Goal: Task Accomplishment & Management: Manage account settings

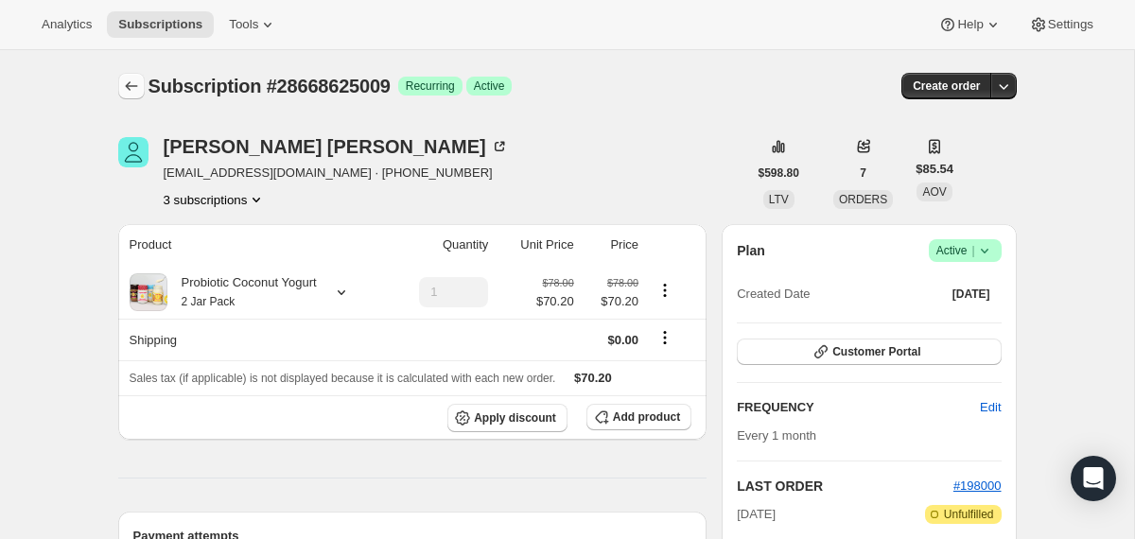
click at [131, 90] on icon "Subscriptions" at bounding box center [131, 86] width 19 height 19
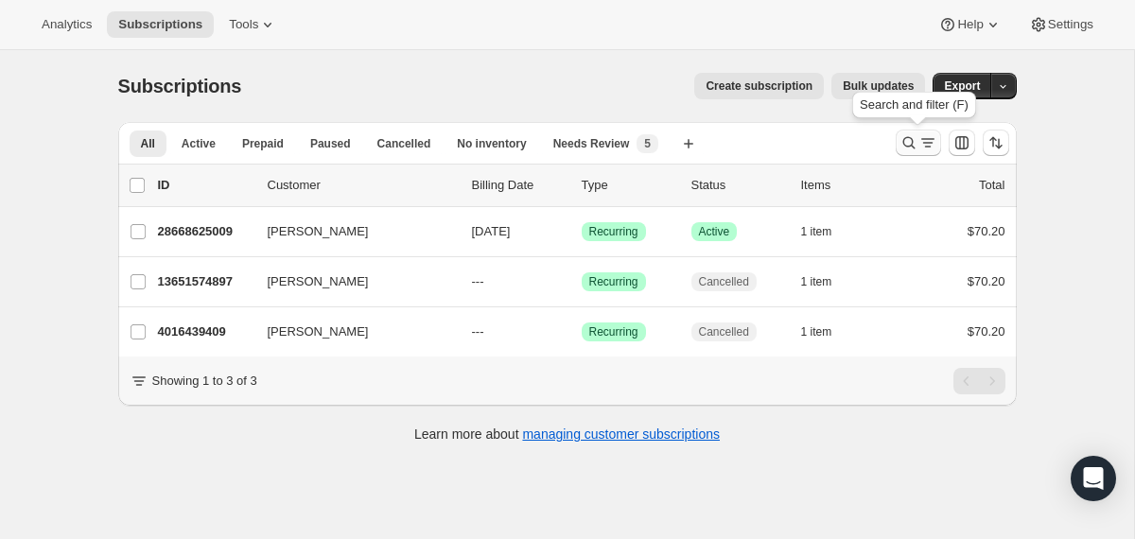
click at [908, 137] on icon "Search and filter results" at bounding box center [909, 143] width 12 height 12
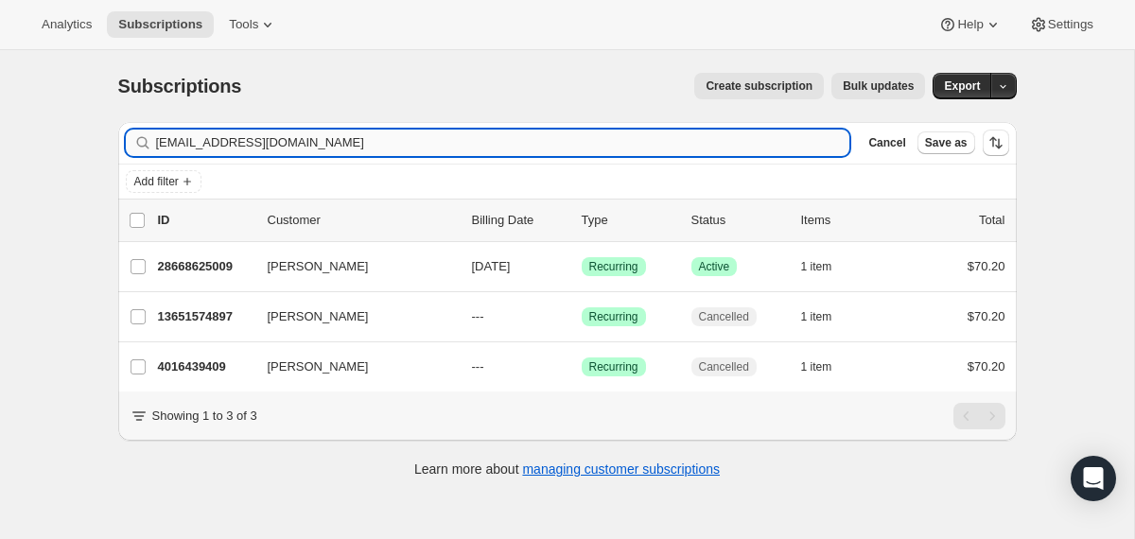
click at [693, 141] on input "[EMAIL_ADDRESS][DOMAIN_NAME]" at bounding box center [503, 143] width 695 height 26
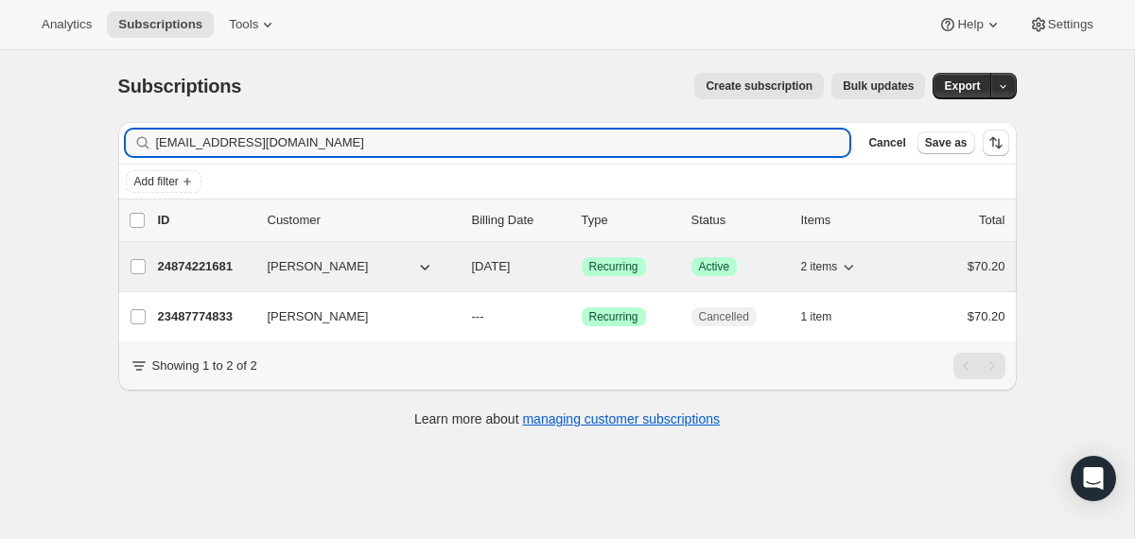
type input "[EMAIL_ADDRESS][DOMAIN_NAME]"
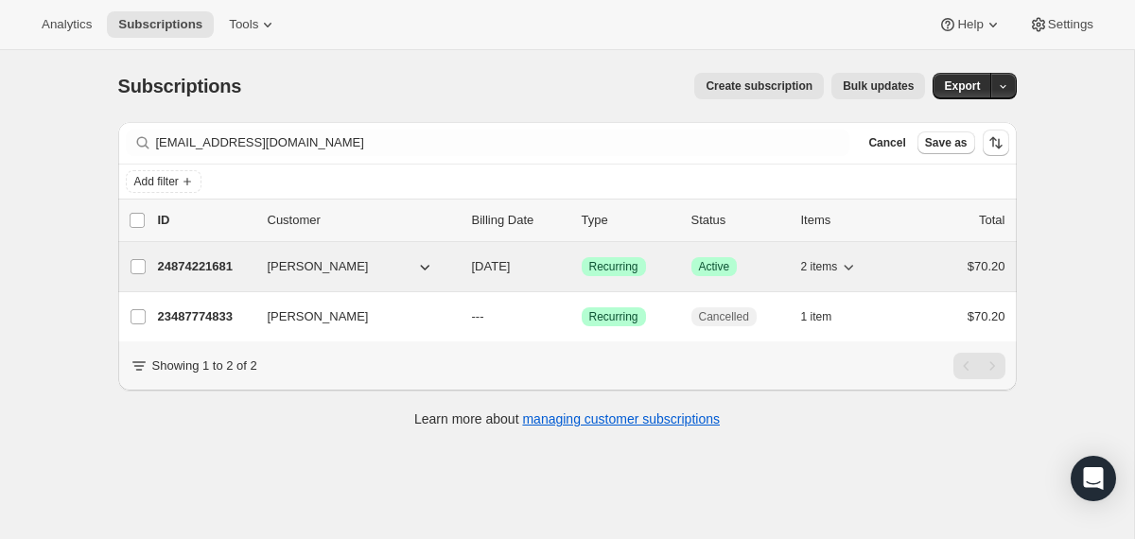
click at [464, 261] on div "24874221681 [PERSON_NAME] [DATE] Success Recurring Success Active 2 items $70.20" at bounding box center [582, 267] width 848 height 26
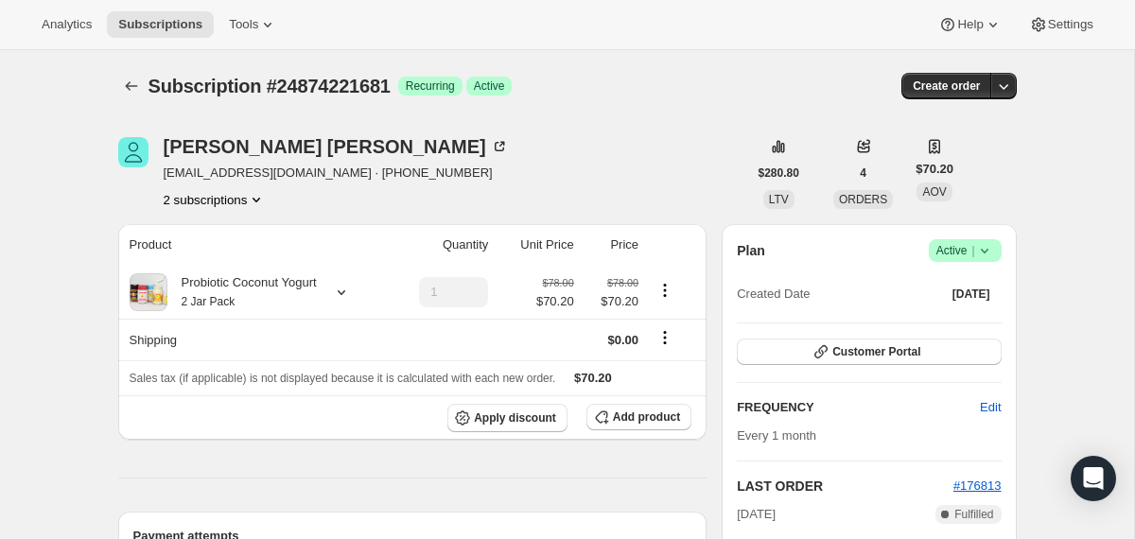
click at [986, 250] on icon at bounding box center [984, 251] width 8 height 5
click at [948, 320] on span "Cancel subscription" at bounding box center [958, 320] width 107 height 14
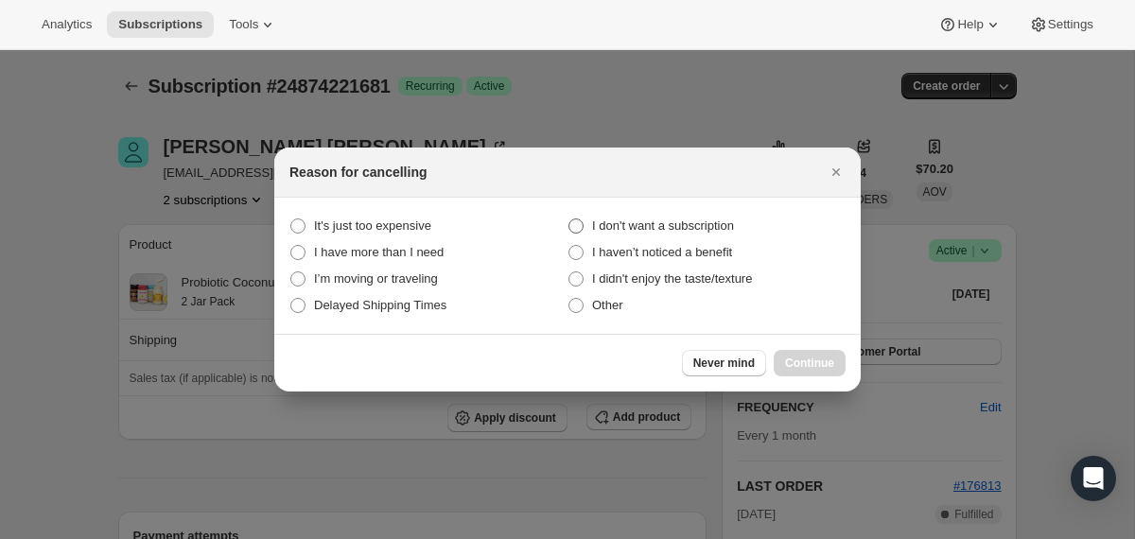
click at [734, 226] on span "I don't want a subscription" at bounding box center [663, 226] width 142 height 14
click at [570, 220] on subscription "I don't want a subscription" at bounding box center [569, 219] width 1 height 1
radio subscription "true"
click at [808, 370] on span "Continue" at bounding box center [809, 363] width 49 height 15
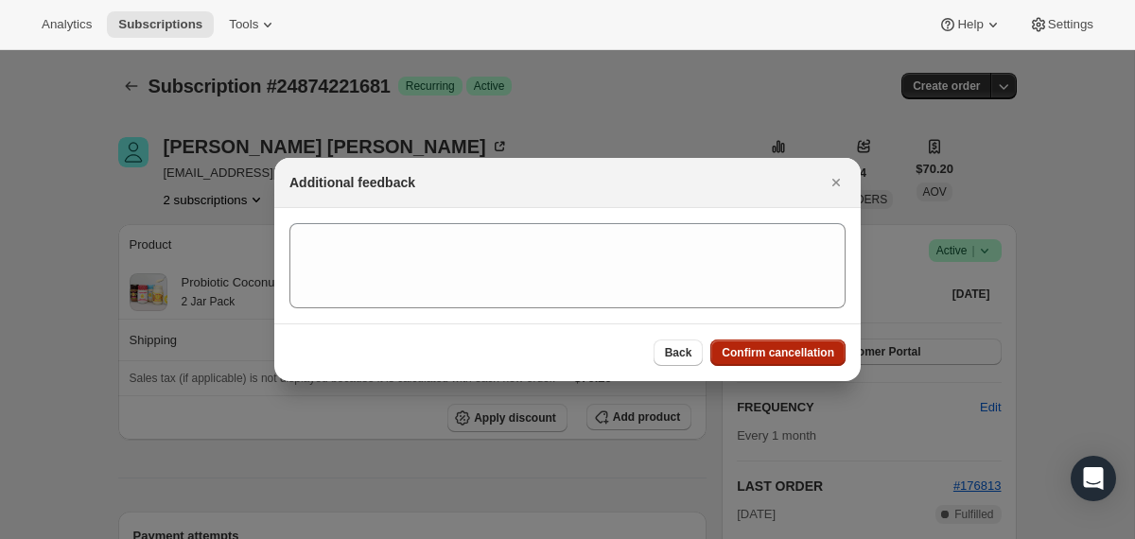
click at [807, 361] on button "Confirm cancellation" at bounding box center [778, 353] width 135 height 26
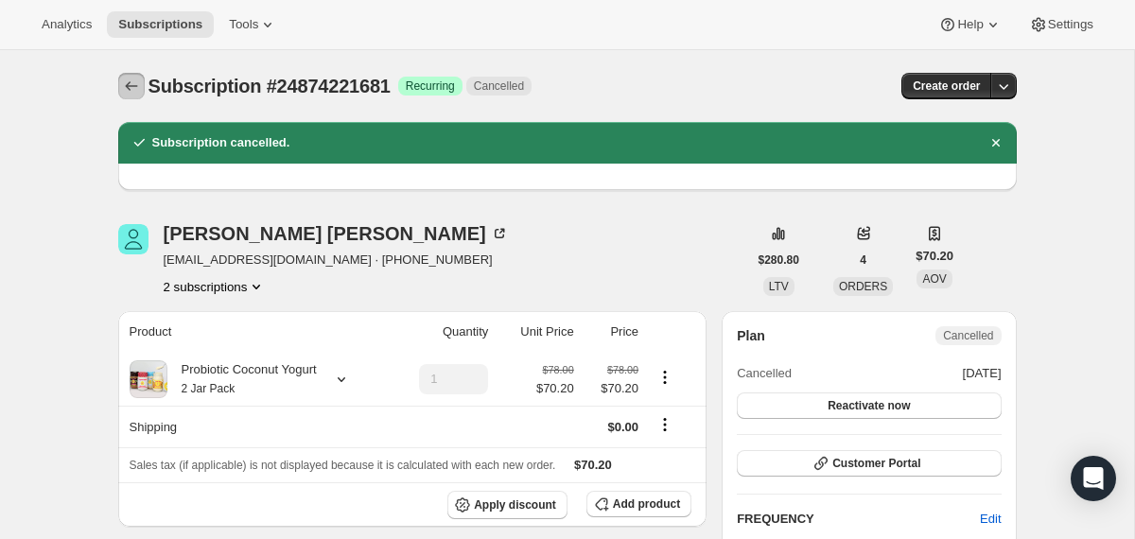
click at [135, 82] on icon "Subscriptions" at bounding box center [131, 86] width 19 height 19
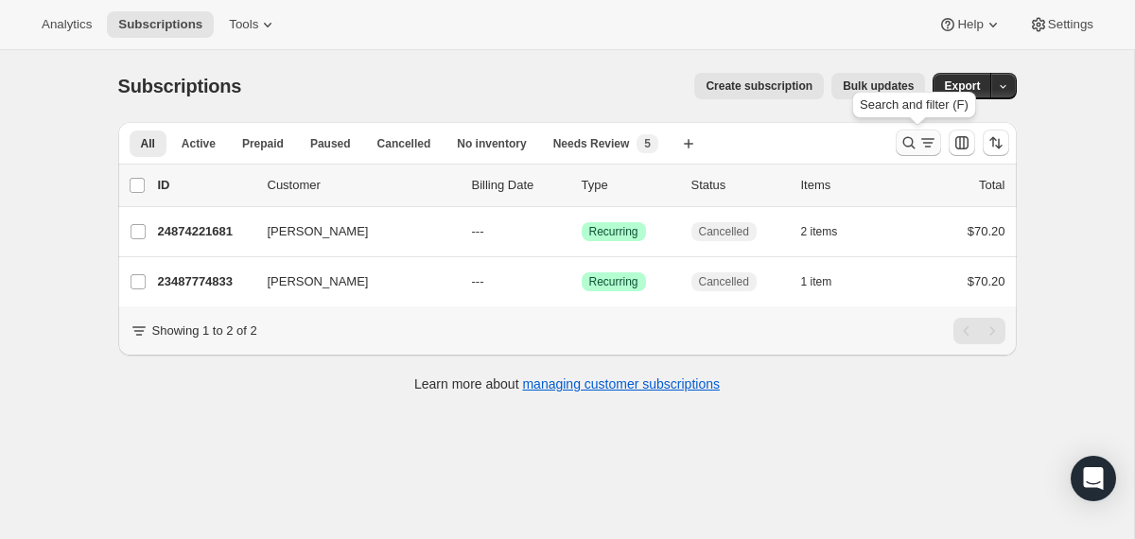
click at [915, 145] on icon "Search and filter results" at bounding box center [909, 142] width 19 height 19
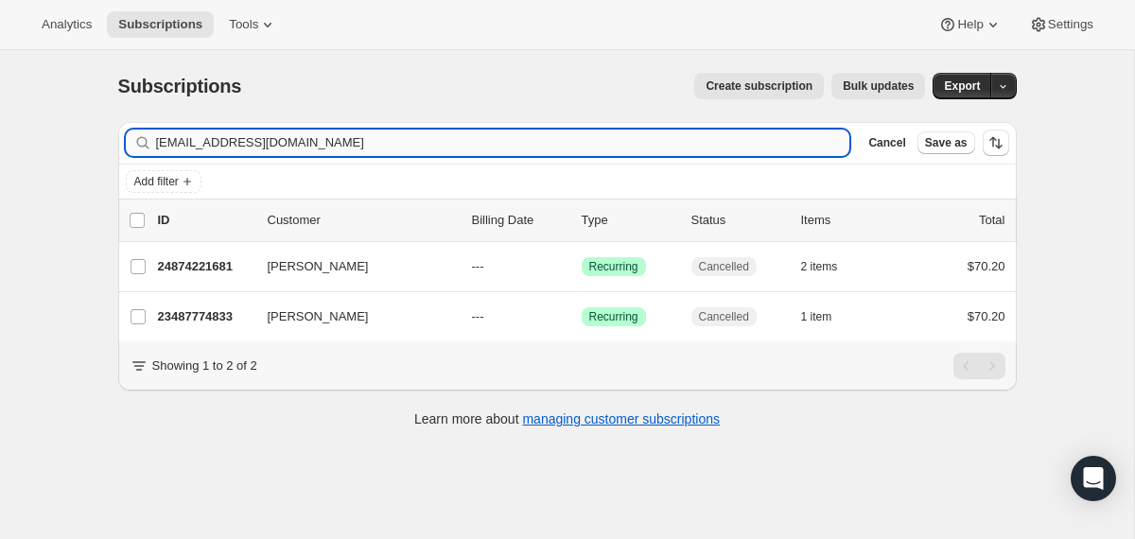
click at [677, 140] on input "[EMAIL_ADDRESS][DOMAIN_NAME]" at bounding box center [503, 143] width 695 height 26
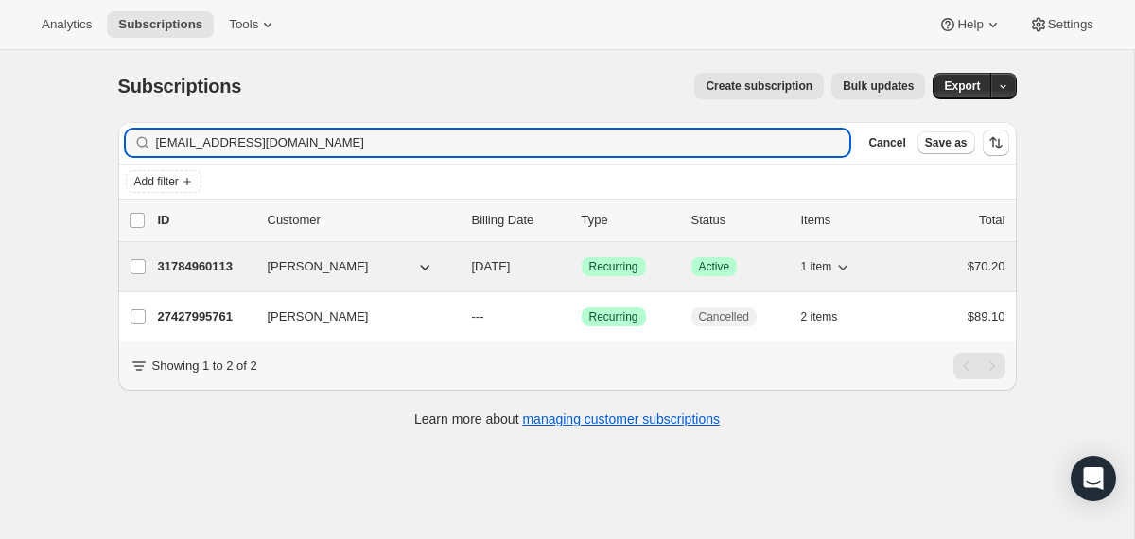
type input "[EMAIL_ADDRESS][DOMAIN_NAME]"
click at [455, 266] on div "[PERSON_NAME]" at bounding box center [362, 266] width 189 height 19
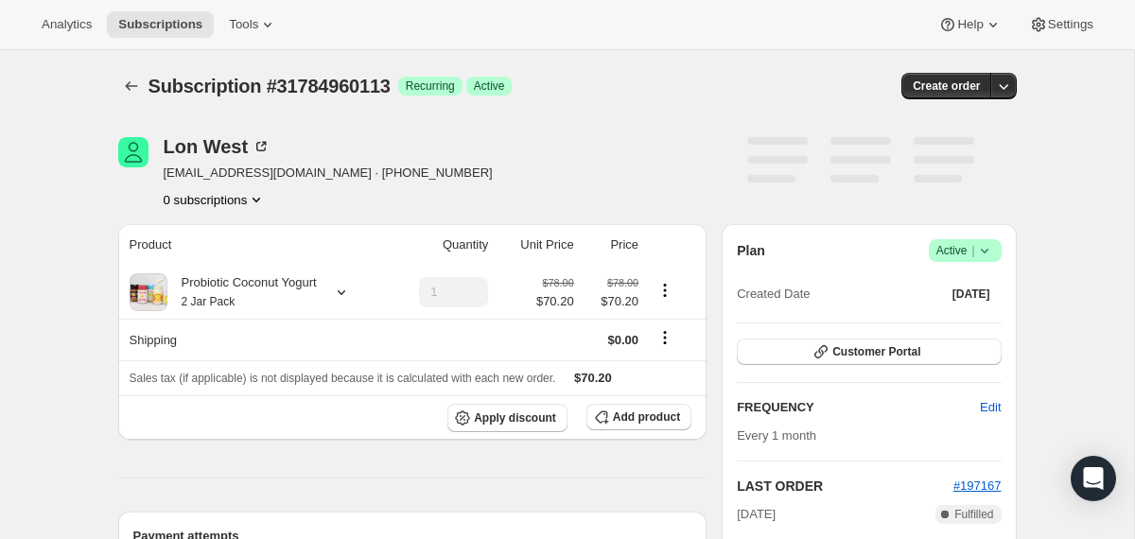
click at [986, 255] on icon at bounding box center [985, 250] width 19 height 19
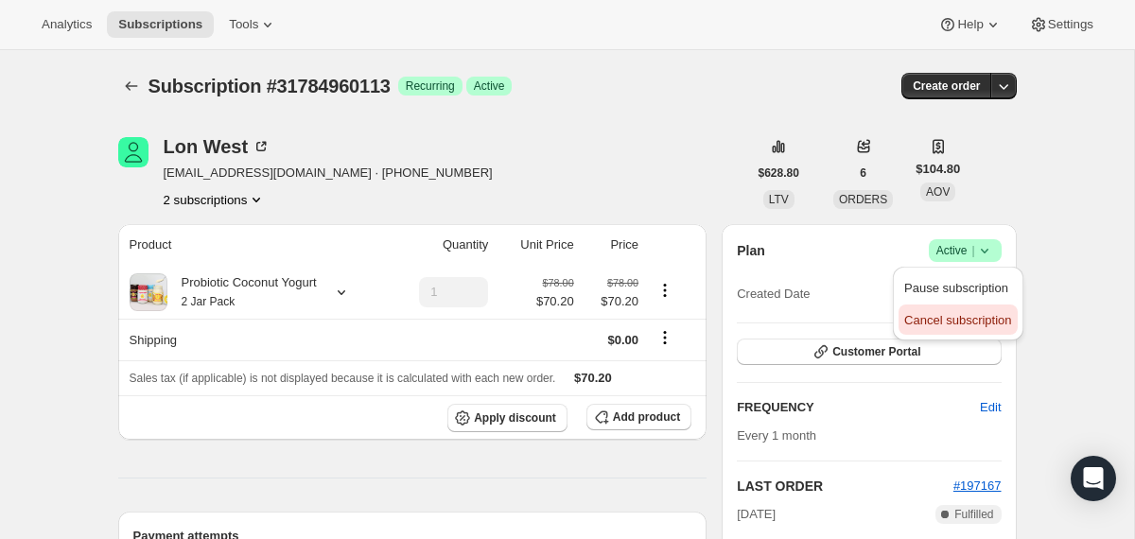
click at [967, 320] on span "Cancel subscription" at bounding box center [958, 320] width 107 height 14
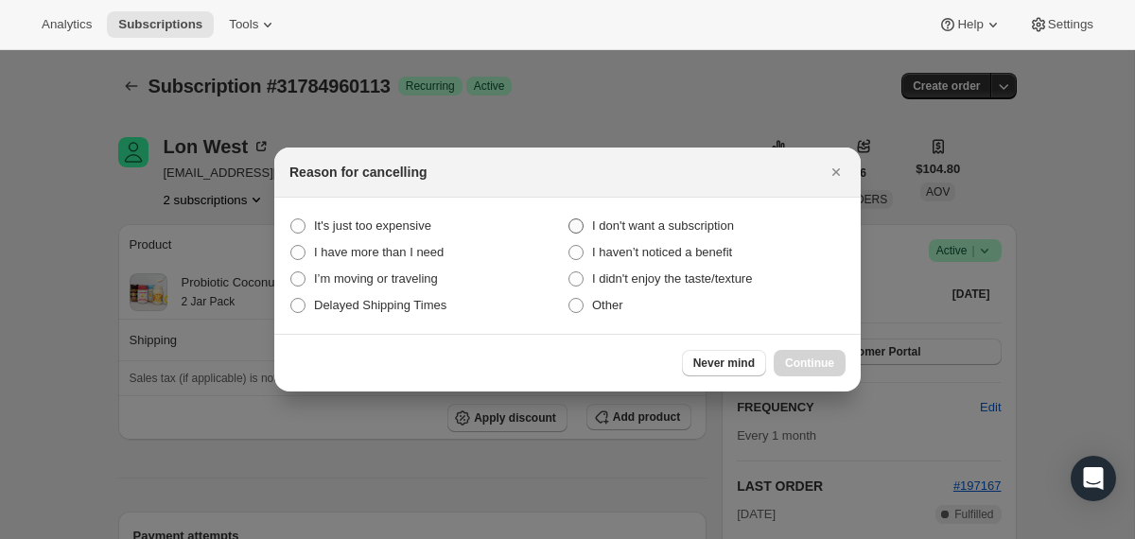
click at [708, 225] on span "I don't want a subscription" at bounding box center [663, 226] width 142 height 14
click at [570, 220] on subscription "I don't want a subscription" at bounding box center [569, 219] width 1 height 1
radio subscription "true"
click at [797, 363] on span "Continue" at bounding box center [809, 363] width 49 height 15
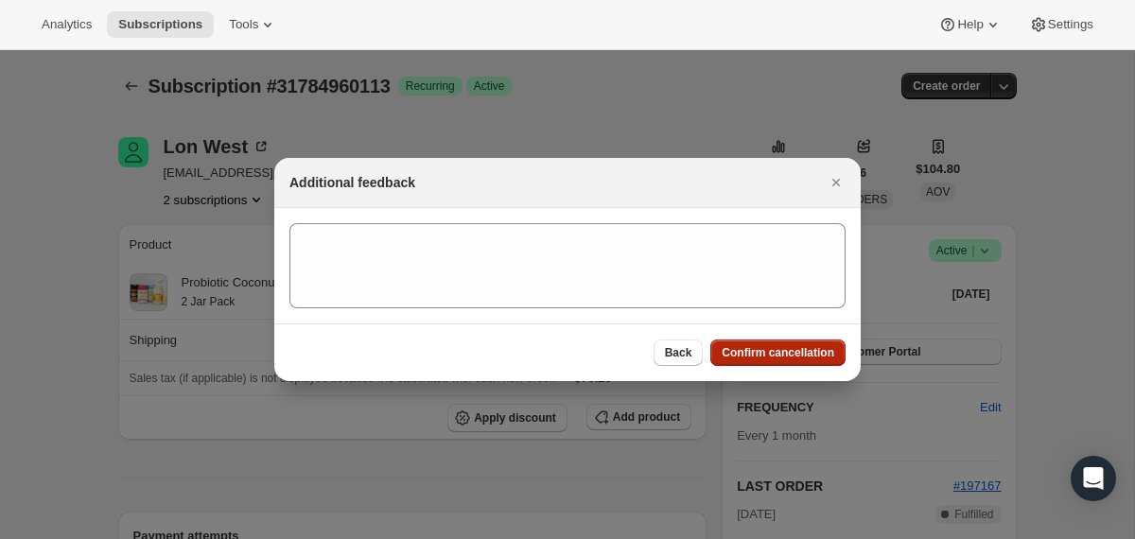
click at [796, 362] on button "Confirm cancellation" at bounding box center [778, 353] width 135 height 26
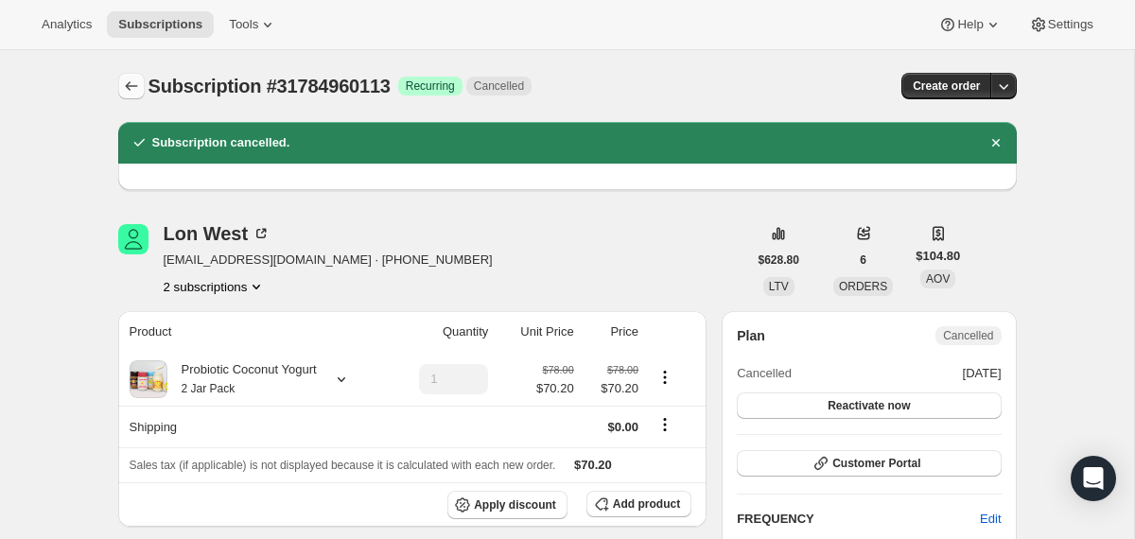
click at [127, 74] on button "Subscriptions" at bounding box center [131, 86] width 26 height 26
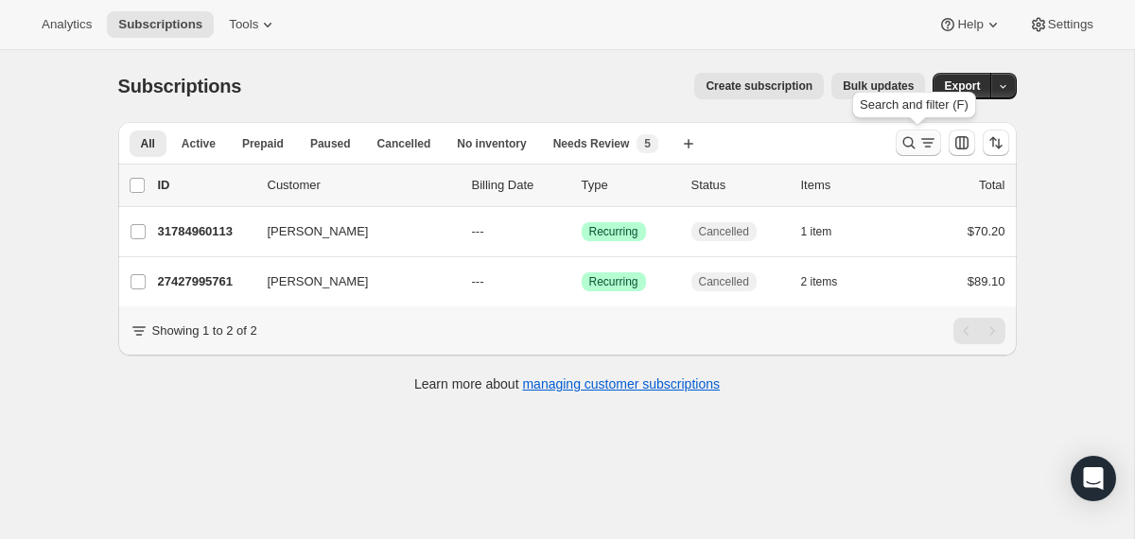
click at [907, 146] on icon "Search and filter results" at bounding box center [909, 142] width 19 height 19
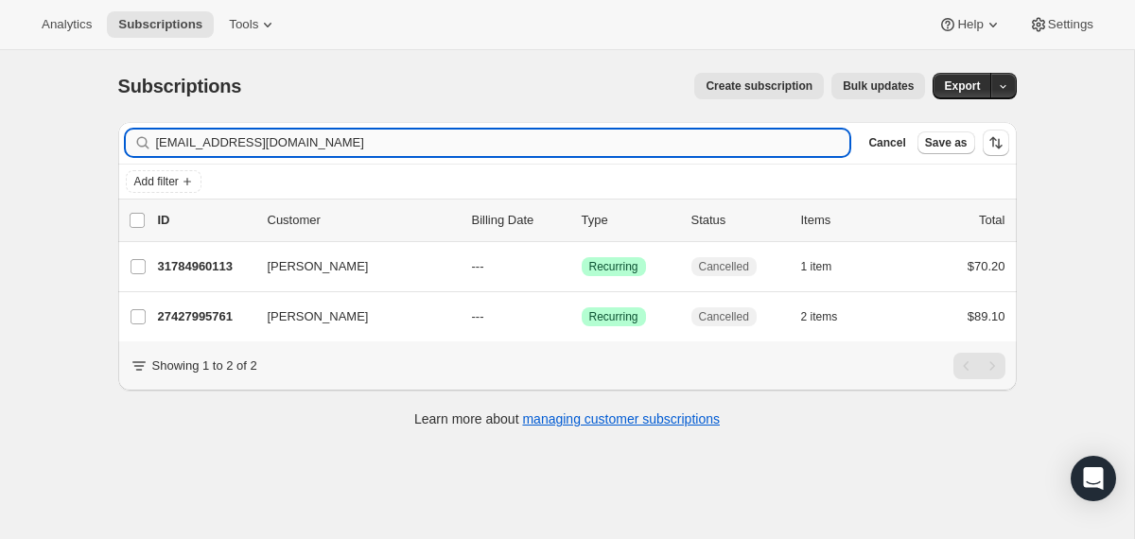
click at [703, 145] on input "[EMAIL_ADDRESS][DOMAIN_NAME]" at bounding box center [503, 143] width 695 height 26
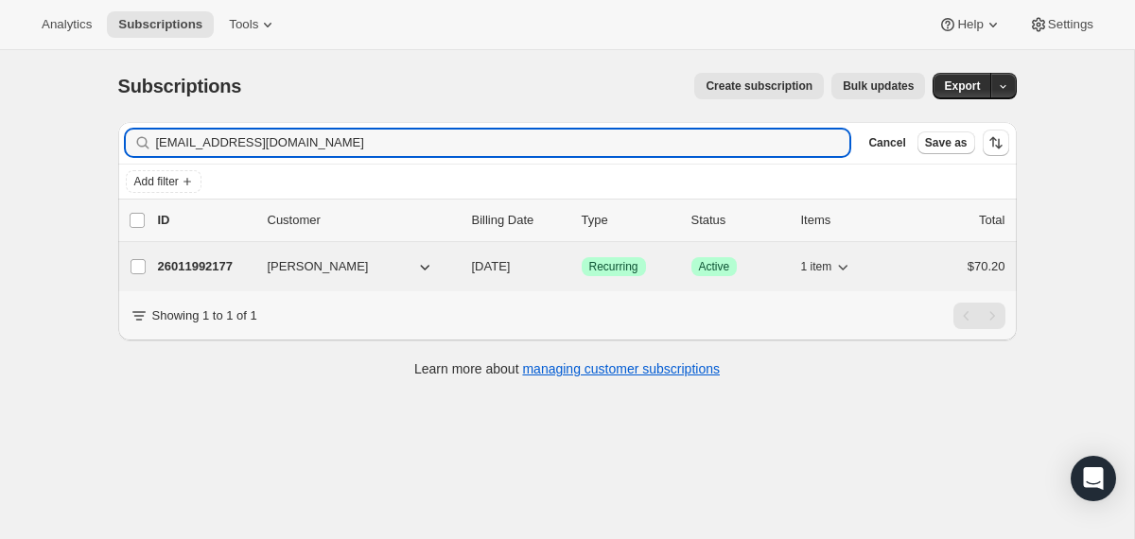
type input "[EMAIL_ADDRESS][DOMAIN_NAME]"
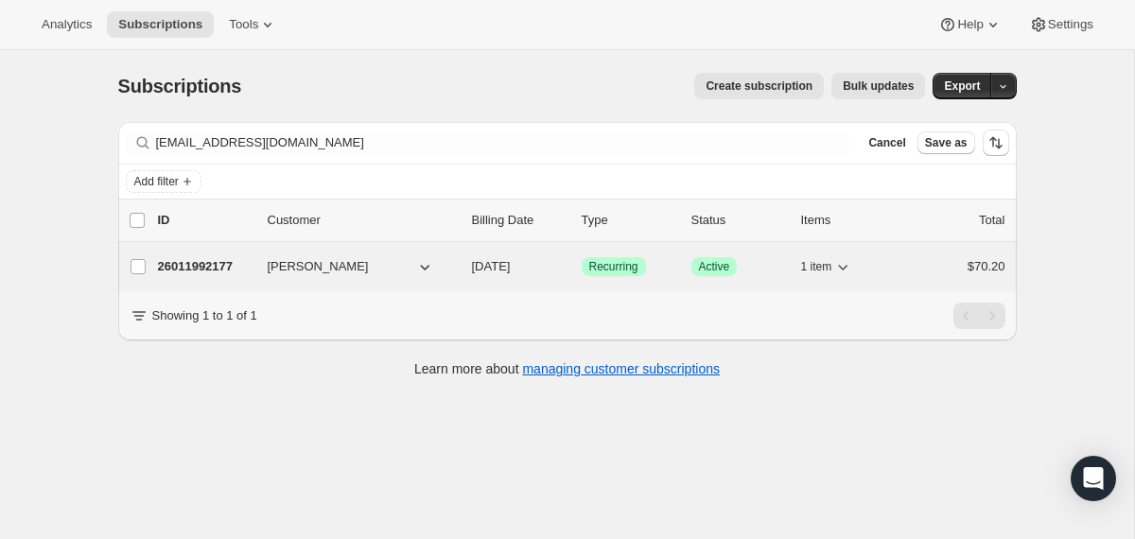
click at [464, 265] on div "26011992177 [PERSON_NAME] [DATE] Success Recurring Success Active 1 item $70.20" at bounding box center [582, 267] width 848 height 26
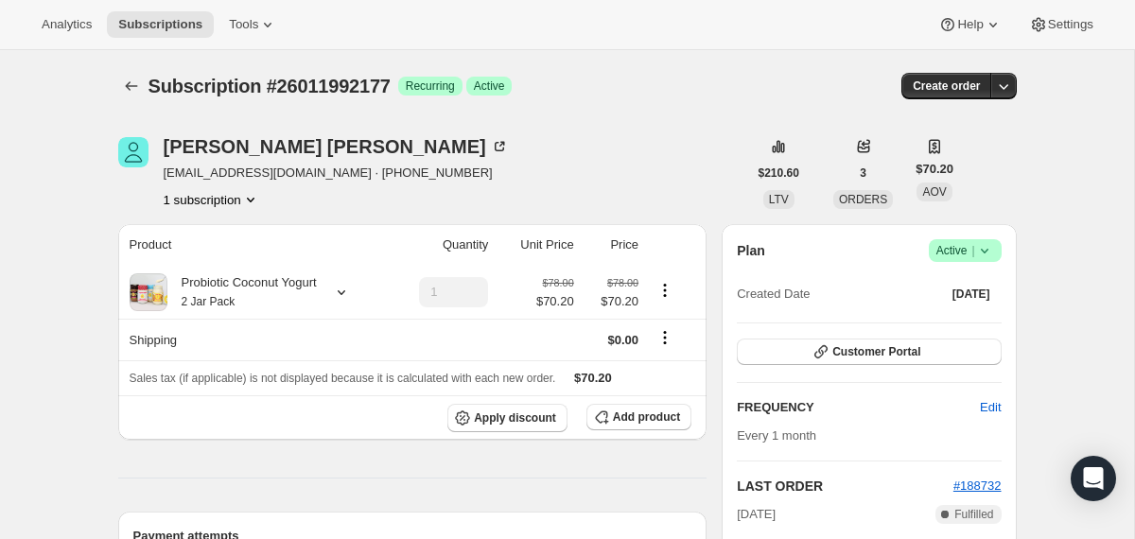
click at [989, 253] on icon at bounding box center [985, 250] width 19 height 19
click at [989, 319] on span "Cancel subscription" at bounding box center [958, 320] width 107 height 14
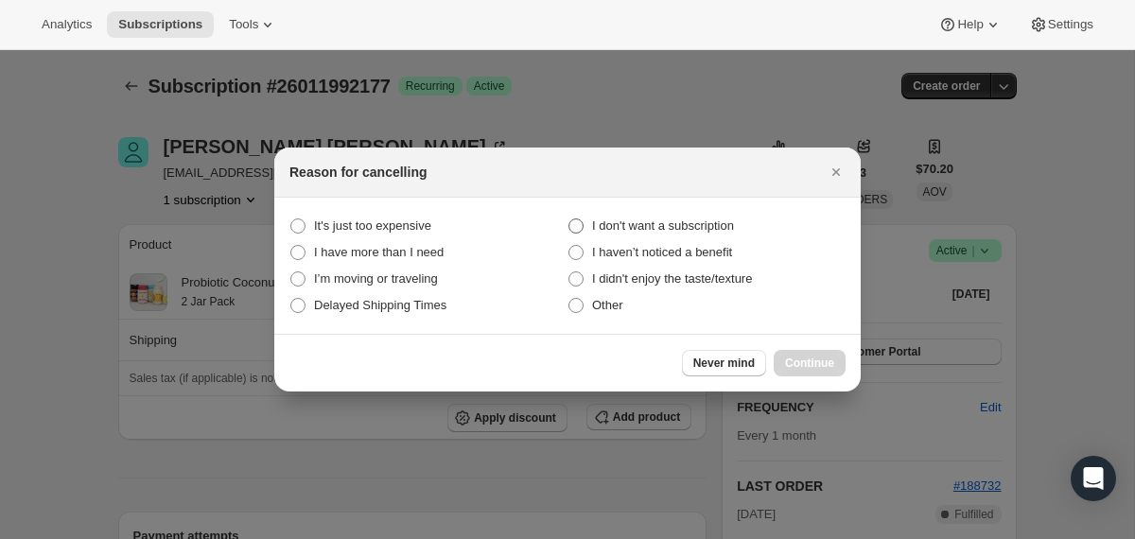
click at [723, 227] on span "I don't want a subscription" at bounding box center [663, 226] width 142 height 14
click at [570, 220] on subscription "I don't want a subscription" at bounding box center [569, 219] width 1 height 1
radio subscription "true"
click at [801, 366] on span "Continue" at bounding box center [809, 363] width 49 height 15
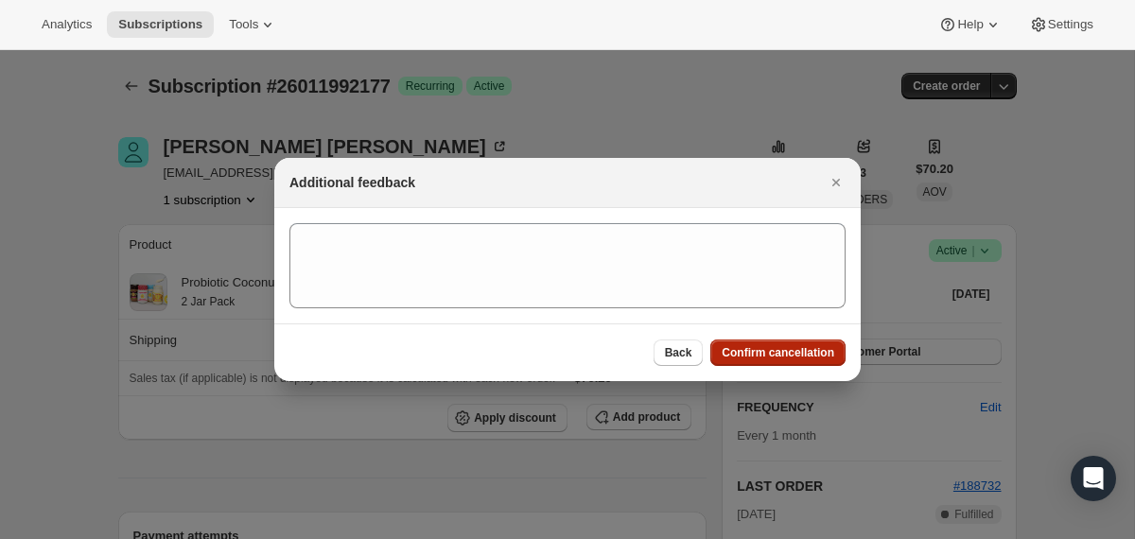
click at [801, 363] on button "Confirm cancellation" at bounding box center [778, 353] width 135 height 26
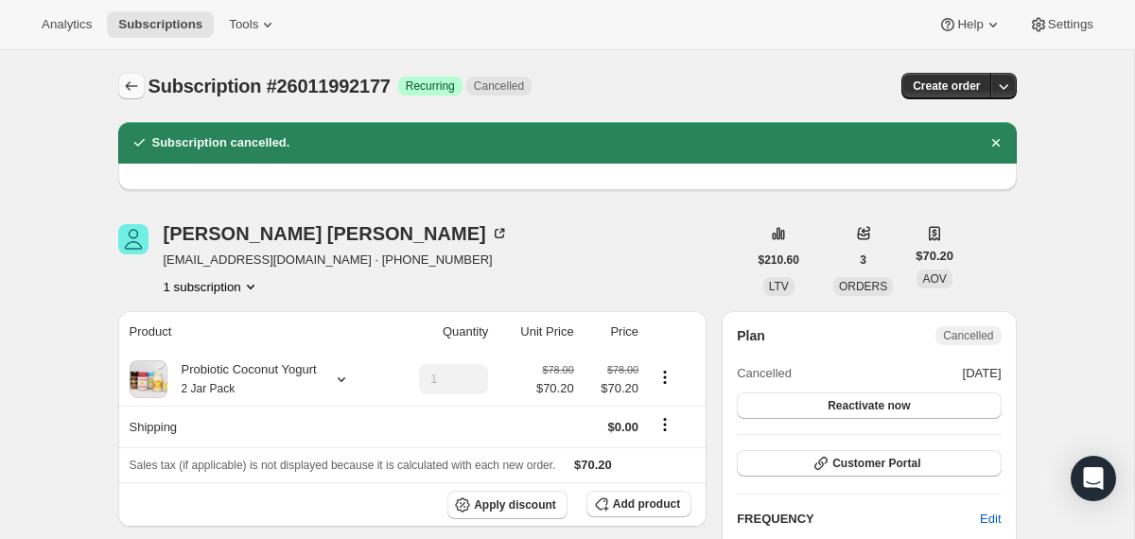
click at [130, 84] on icon "Subscriptions" at bounding box center [131, 86] width 19 height 19
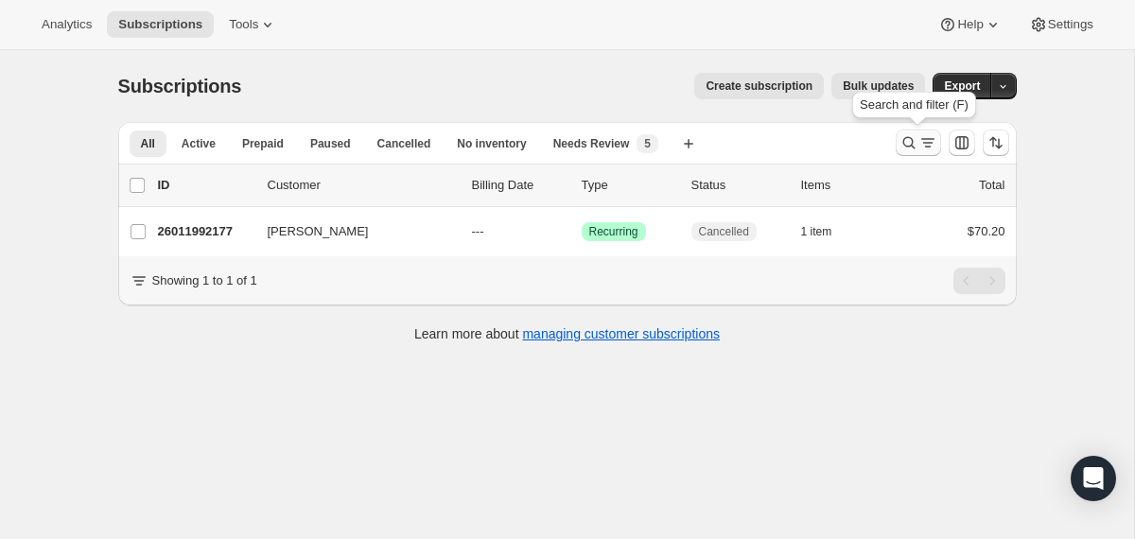
click at [907, 142] on icon "Search and filter results" at bounding box center [909, 142] width 19 height 19
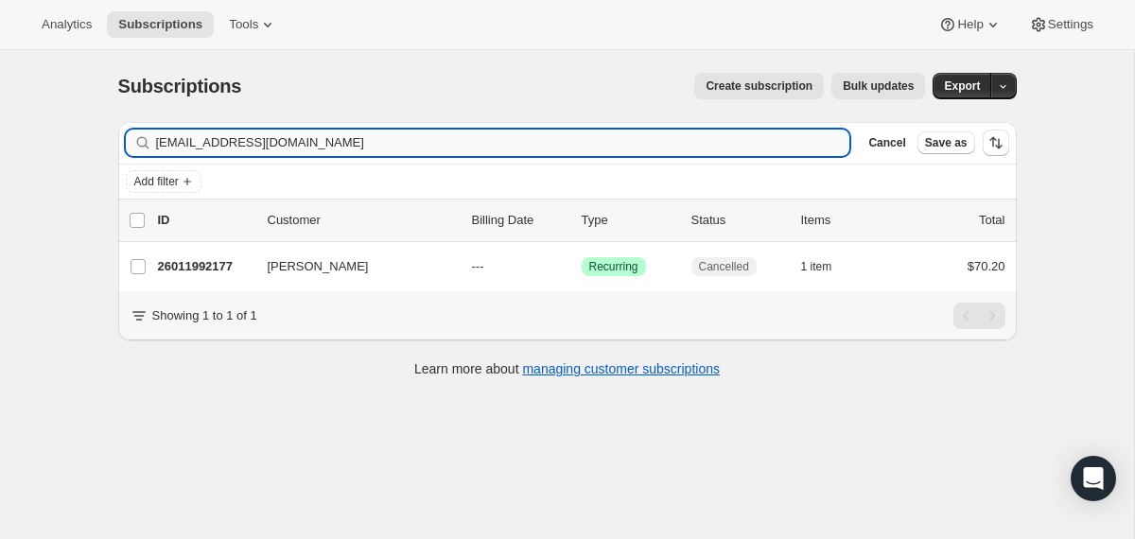
click at [786, 135] on input "[EMAIL_ADDRESS][DOMAIN_NAME]" at bounding box center [503, 143] width 695 height 26
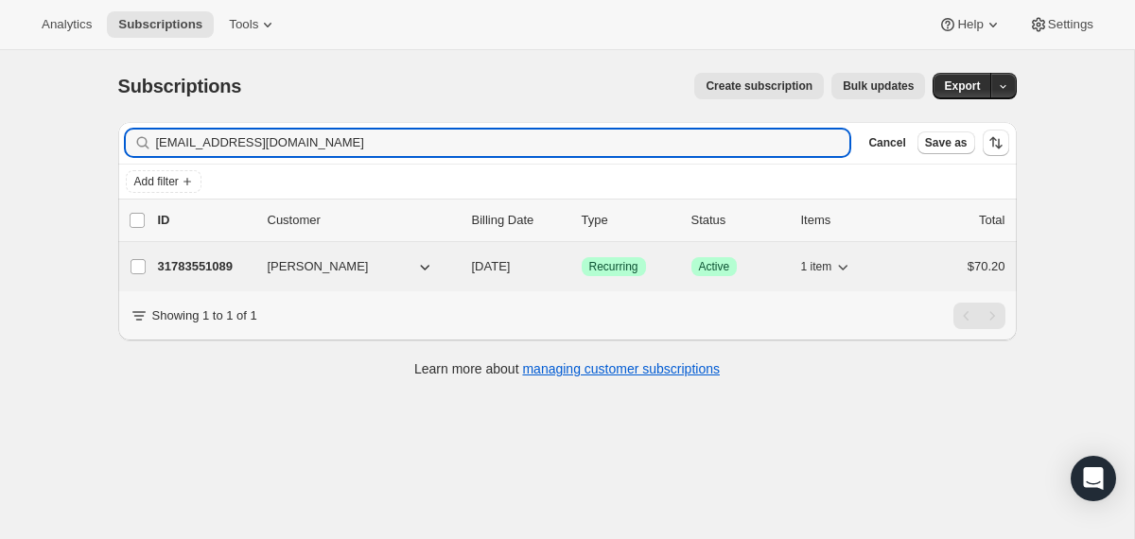
type input "[EMAIL_ADDRESS][DOMAIN_NAME]"
click at [466, 264] on div "31783551089 [PERSON_NAME] [DATE] Success Recurring Success Active 1 item $70.20" at bounding box center [582, 267] width 848 height 26
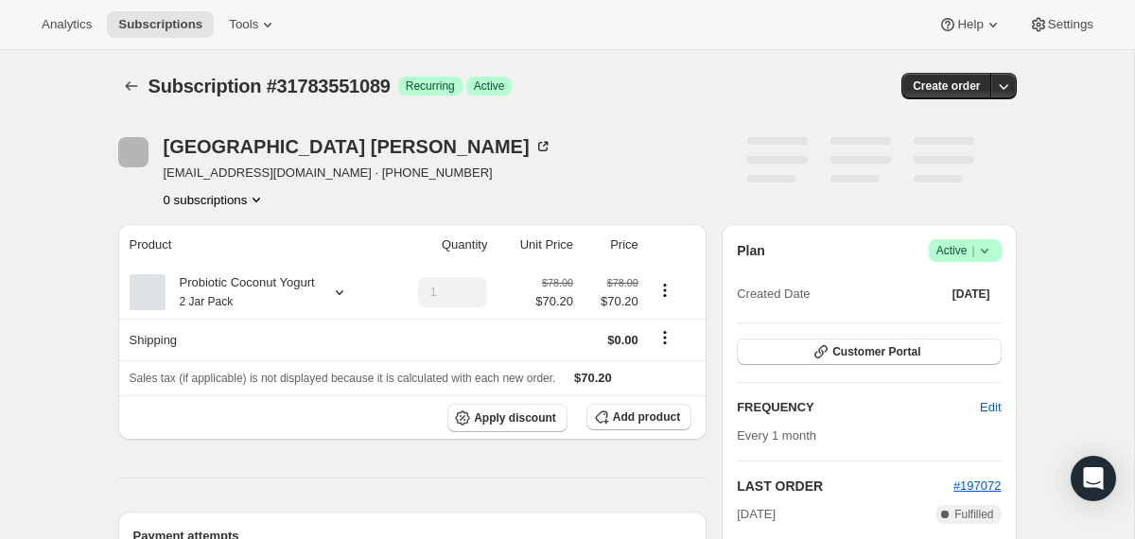
click at [986, 249] on icon at bounding box center [984, 251] width 8 height 5
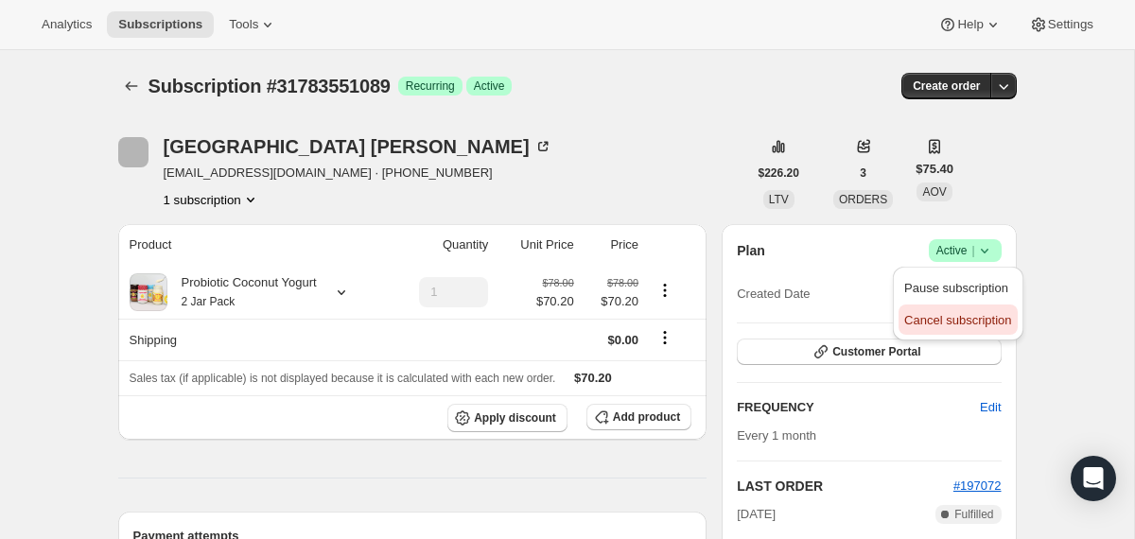
click at [947, 315] on span "Cancel subscription" at bounding box center [958, 320] width 107 height 14
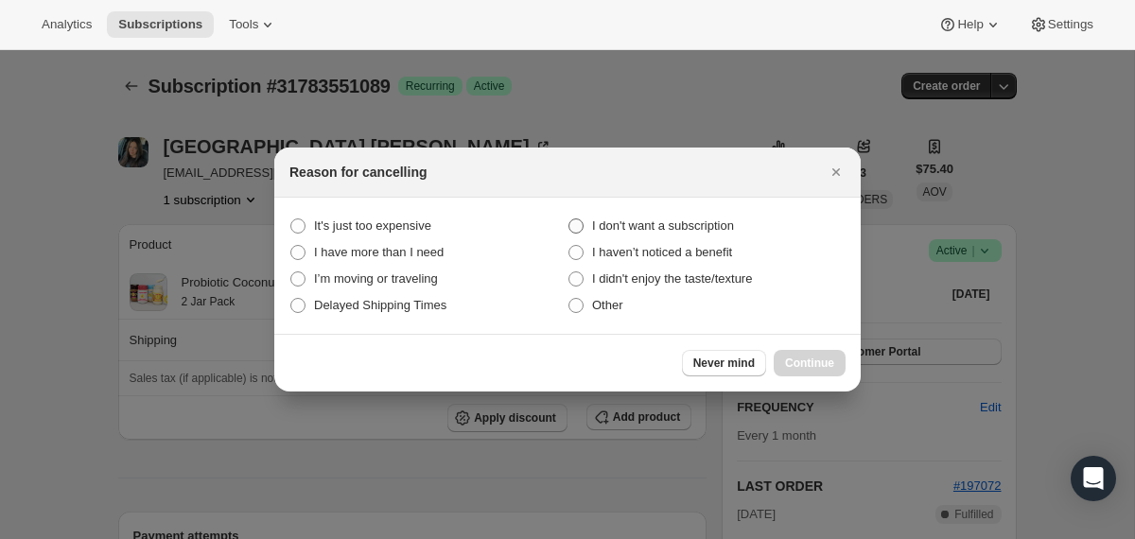
click at [688, 212] on section "It's just too expensive I don't want a subscription I have more than I need I h…" at bounding box center [567, 266] width 587 height 136
click at [693, 228] on span "I don't want a subscription" at bounding box center [663, 226] width 142 height 14
click at [570, 220] on subscription "I don't want a subscription" at bounding box center [569, 219] width 1 height 1
radio subscription "true"
click at [796, 353] on button "Continue" at bounding box center [810, 363] width 72 height 26
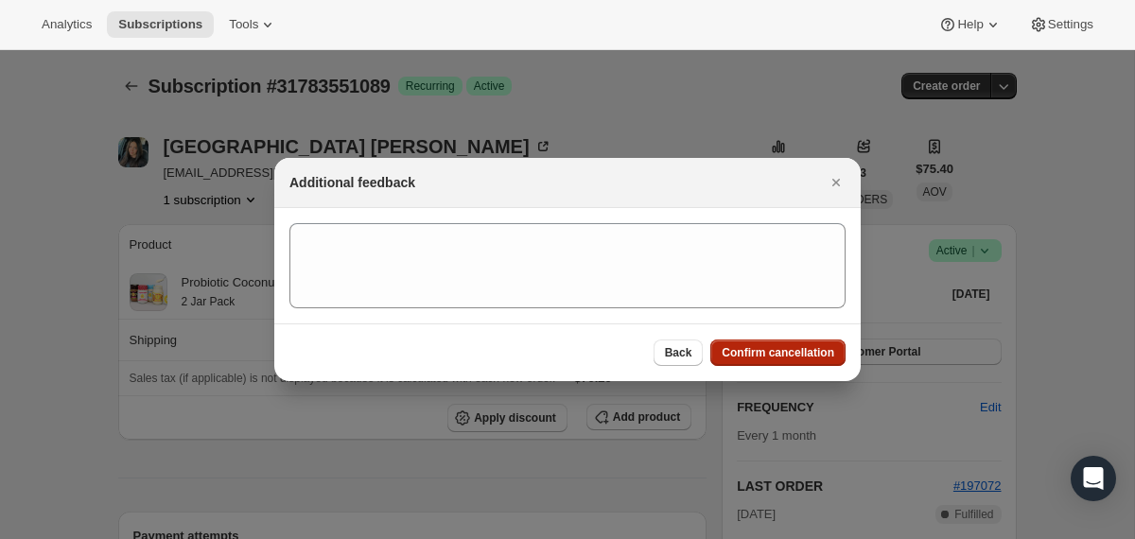
click at [796, 353] on span "Confirm cancellation" at bounding box center [778, 352] width 113 height 15
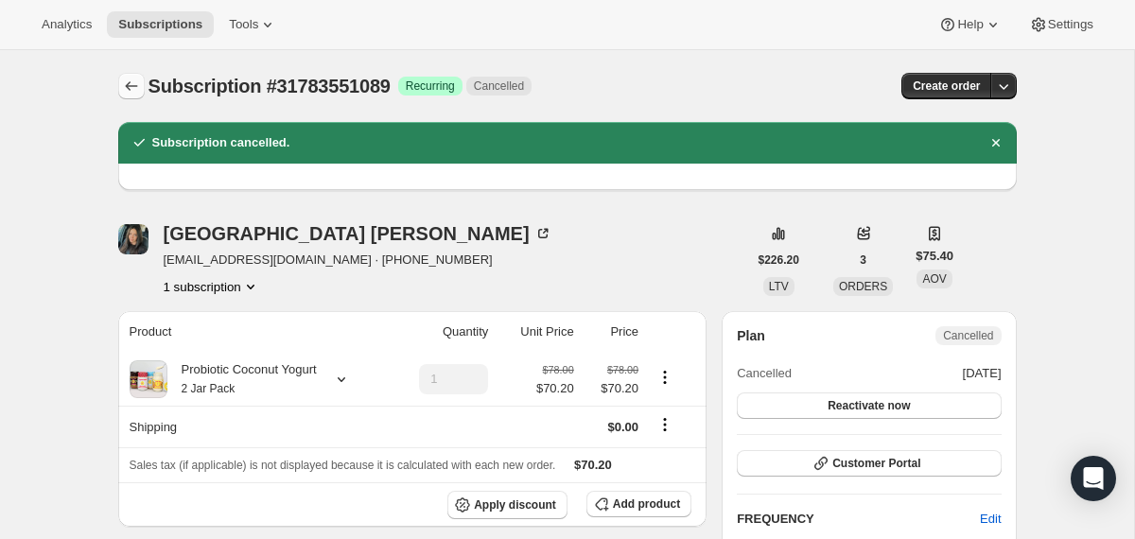
click at [139, 87] on icon "Subscriptions" at bounding box center [131, 86] width 19 height 19
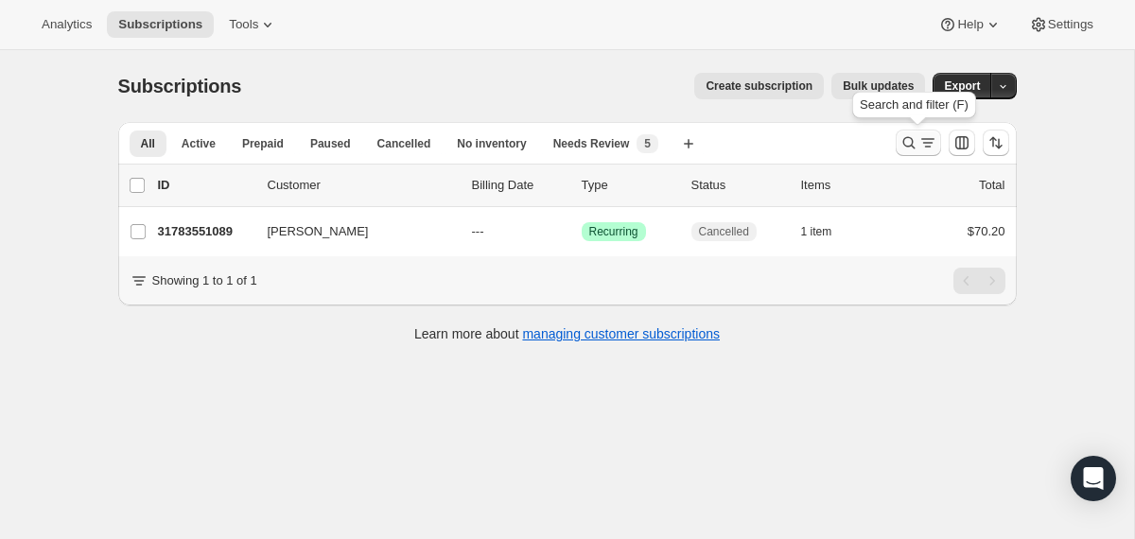
click at [902, 135] on icon "Search and filter results" at bounding box center [909, 142] width 19 height 19
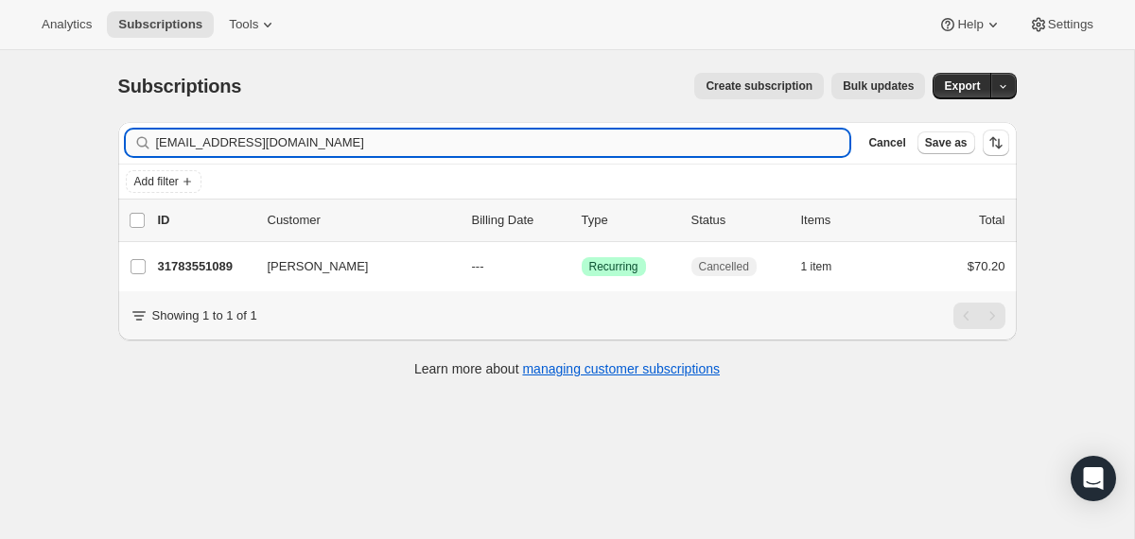
click at [702, 139] on input "[EMAIL_ADDRESS][DOMAIN_NAME]" at bounding box center [503, 143] width 695 height 26
type input "[EMAIL_ADDRESS][DOMAIN_NAME]"
click at [459, 267] on div "31792169073 [PERSON_NAME] [DATE] Success Recurring Success Active 1 item $70.20" at bounding box center [582, 267] width 848 height 26
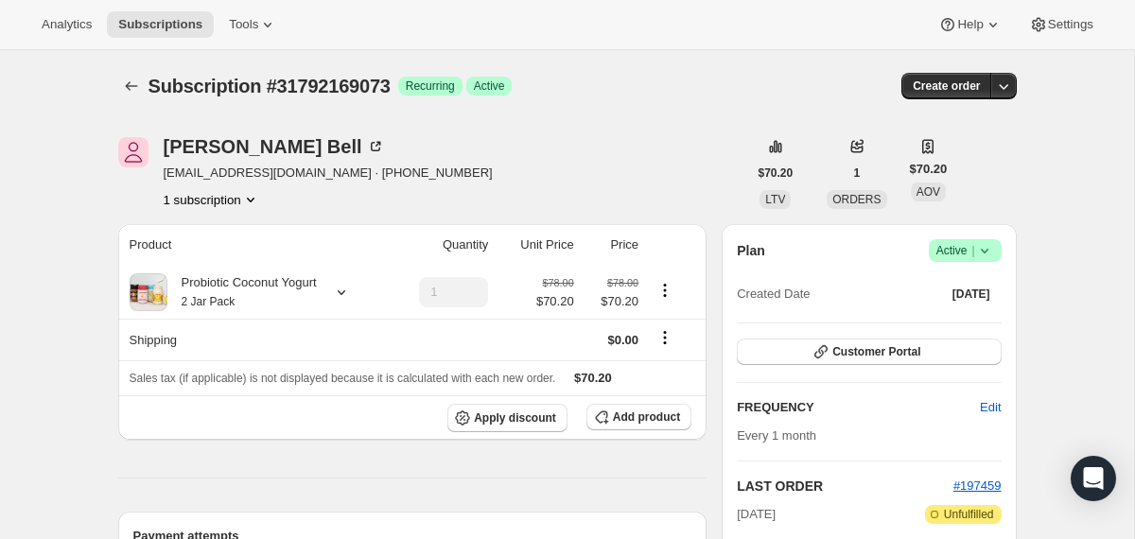
click at [993, 251] on icon at bounding box center [985, 250] width 19 height 19
click at [977, 318] on span "Cancel subscription" at bounding box center [958, 320] width 107 height 14
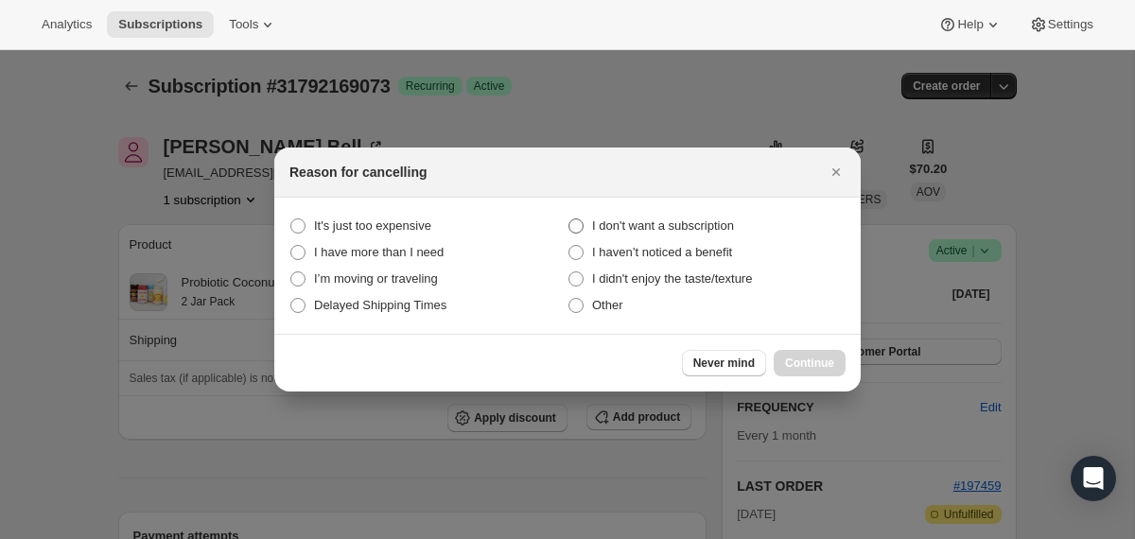
click at [647, 214] on label "I don't want a subscription" at bounding box center [707, 226] width 278 height 26
click at [570, 219] on subscription "I don't want a subscription" at bounding box center [569, 219] width 1 height 1
radio subscription "true"
click at [799, 359] on span "Continue" at bounding box center [809, 363] width 49 height 15
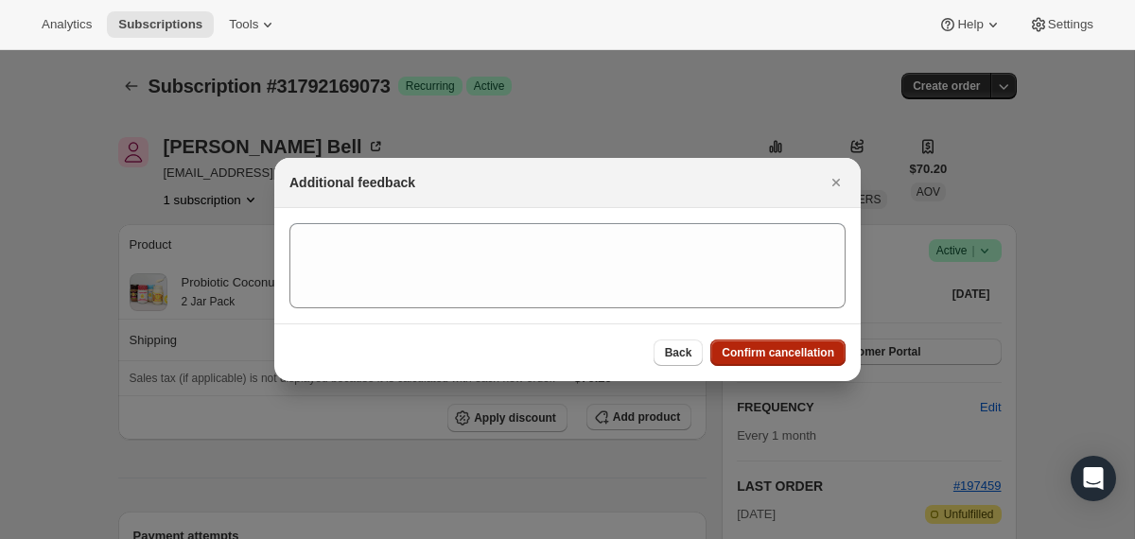
click at [795, 348] on span "Confirm cancellation" at bounding box center [778, 352] width 113 height 15
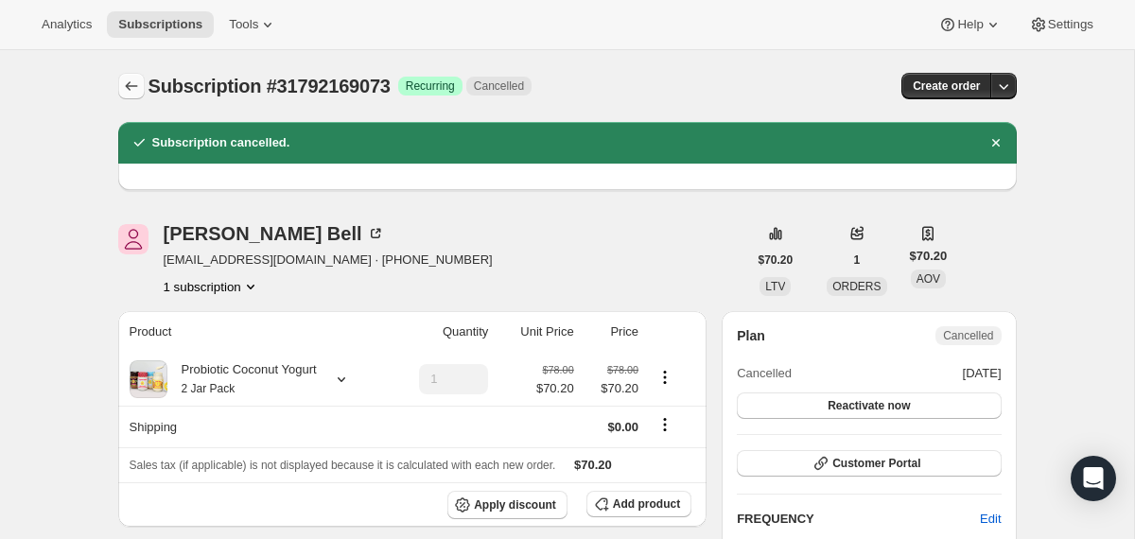
click at [139, 81] on icon "Subscriptions" at bounding box center [131, 86] width 19 height 19
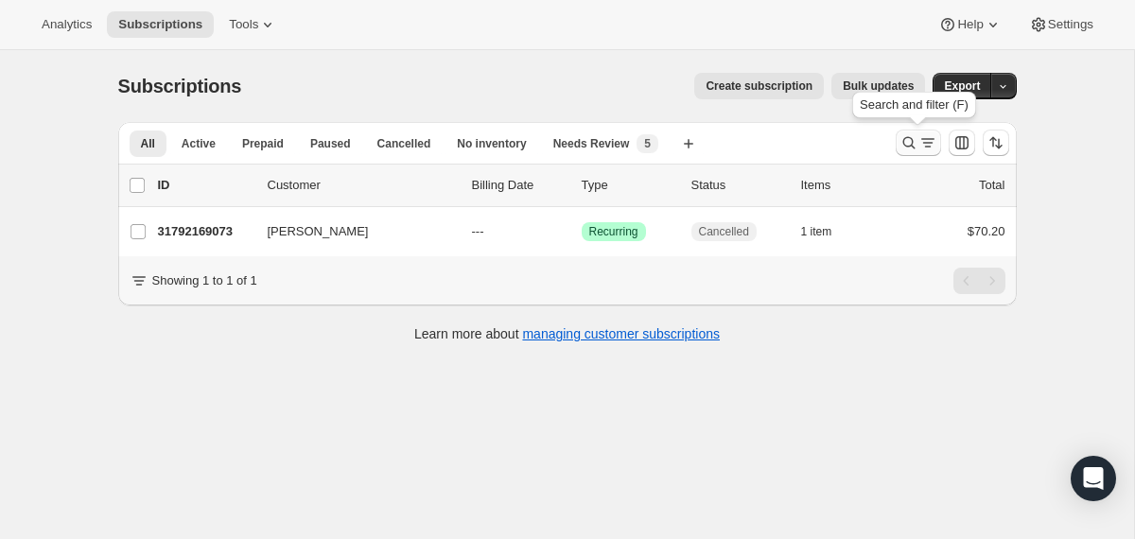
click at [904, 138] on icon "Search and filter results" at bounding box center [909, 143] width 12 height 12
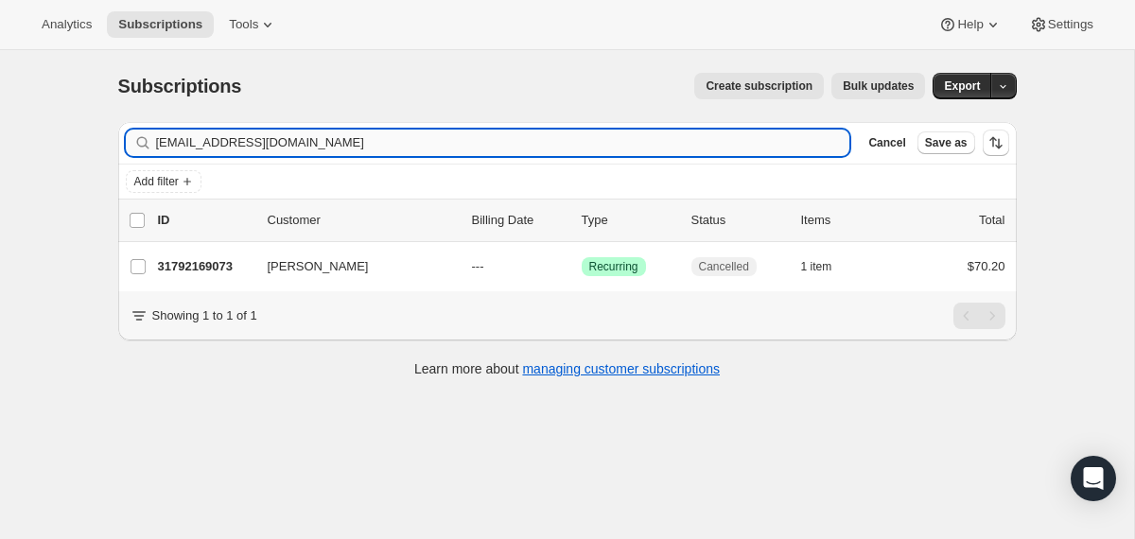
click at [667, 149] on input "[EMAIL_ADDRESS][DOMAIN_NAME]" at bounding box center [503, 143] width 695 height 26
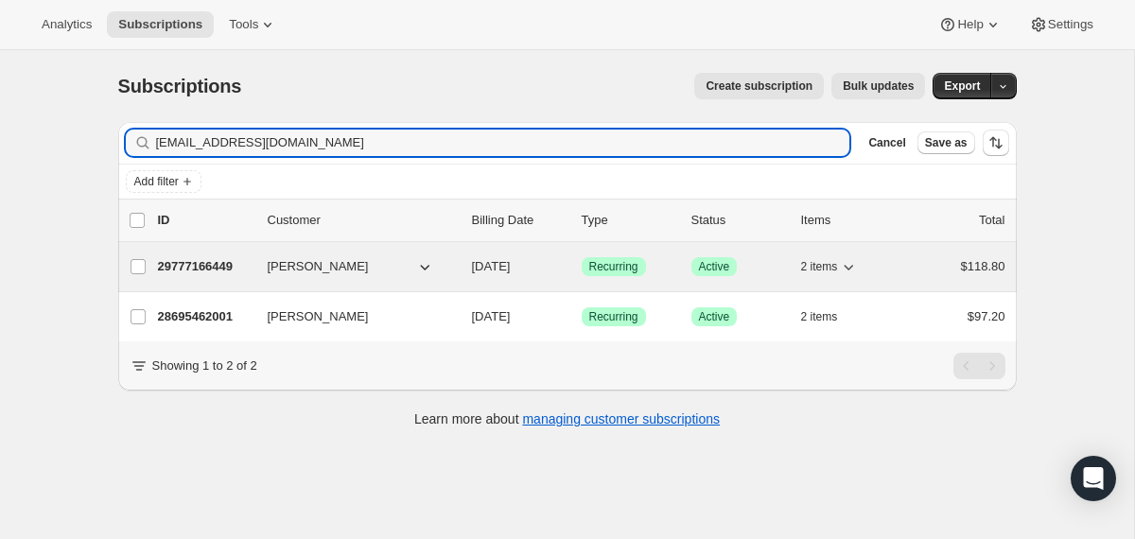
type input "[EMAIL_ADDRESS][DOMAIN_NAME]"
click at [468, 264] on div "29777166449 [PERSON_NAME] [DATE] Success Recurring Success Active 2 items $118.…" at bounding box center [582, 267] width 848 height 26
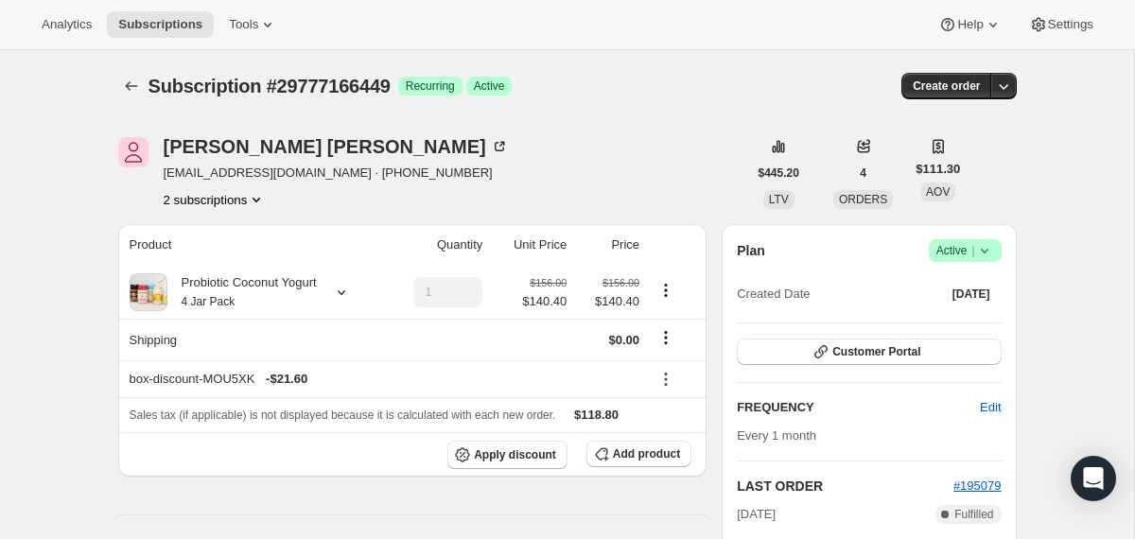
click at [988, 250] on icon at bounding box center [985, 250] width 19 height 19
click at [955, 320] on span "Cancel subscription" at bounding box center [958, 320] width 107 height 14
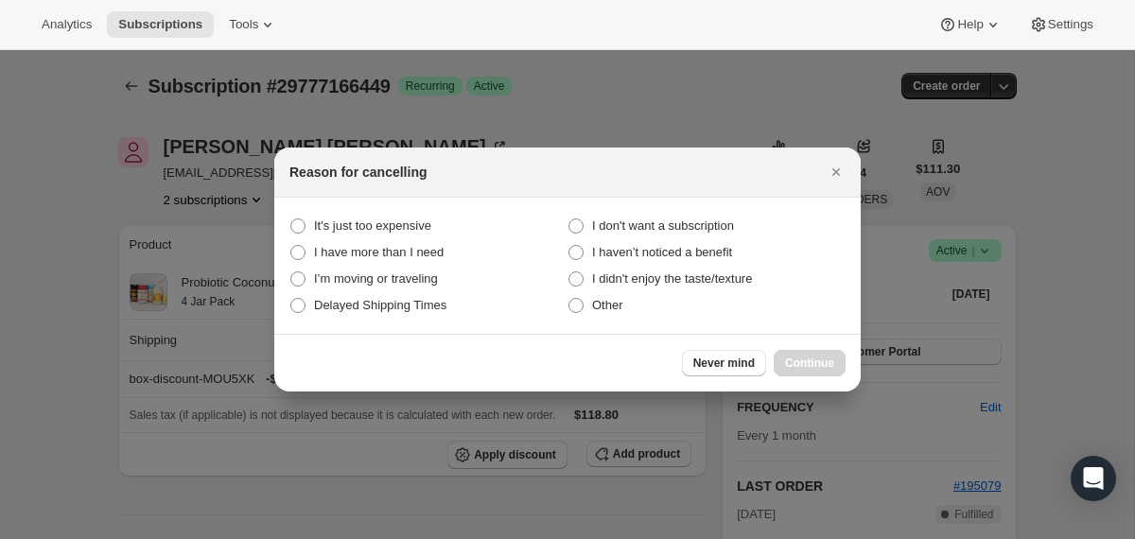
click at [708, 211] on section "It's just too expensive I don't want a subscription I have more than I need I h…" at bounding box center [567, 266] width 587 height 136
click at [708, 228] on span "I don't want a subscription" at bounding box center [663, 226] width 142 height 14
click at [570, 220] on subscription "I don't want a subscription" at bounding box center [569, 219] width 1 height 1
radio subscription "true"
click at [796, 362] on span "Continue" at bounding box center [809, 363] width 49 height 15
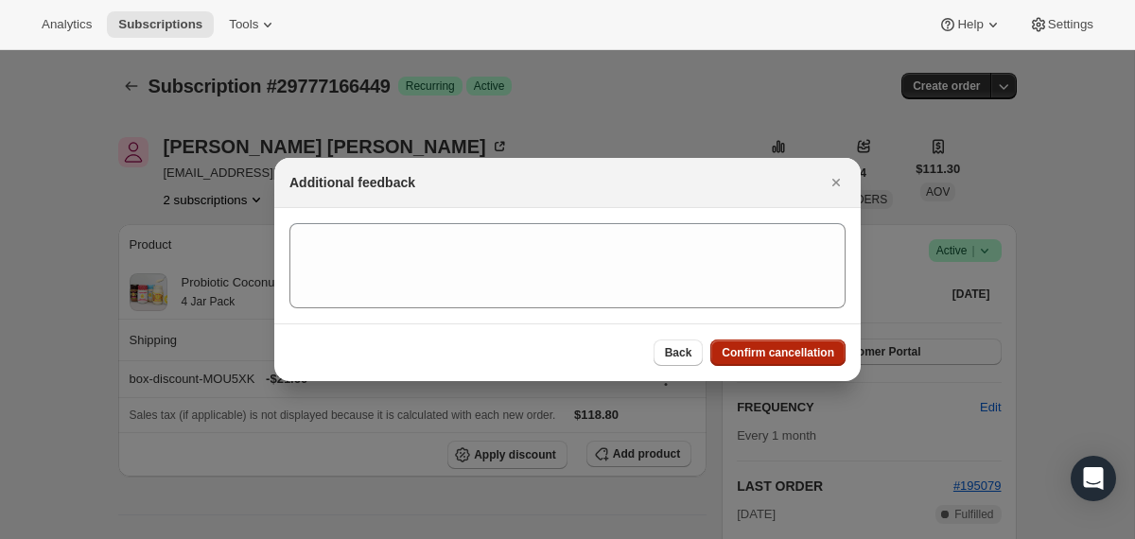
click at [796, 362] on button "Confirm cancellation" at bounding box center [778, 353] width 135 height 26
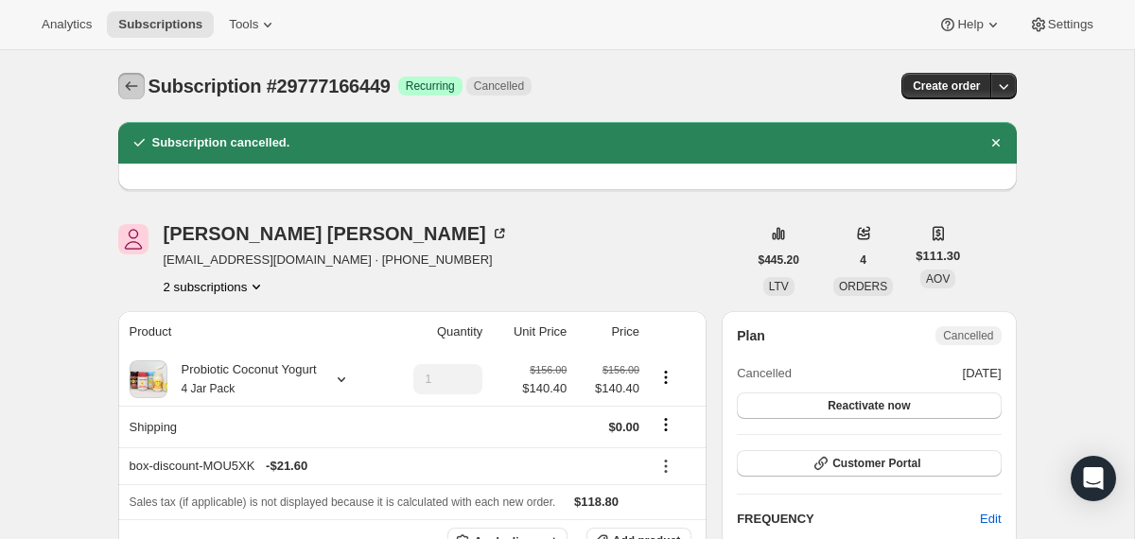
click at [131, 87] on icon "Subscriptions" at bounding box center [131, 86] width 19 height 19
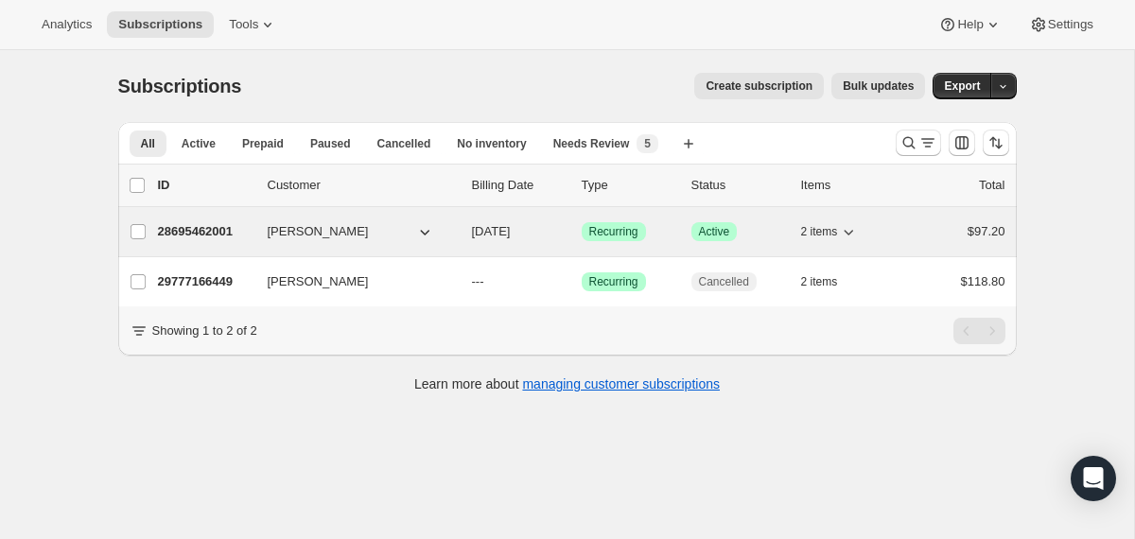
click at [468, 227] on div "28695462001 [PERSON_NAME] [DATE] Success Recurring Success Active 2 items $97.20" at bounding box center [582, 232] width 848 height 26
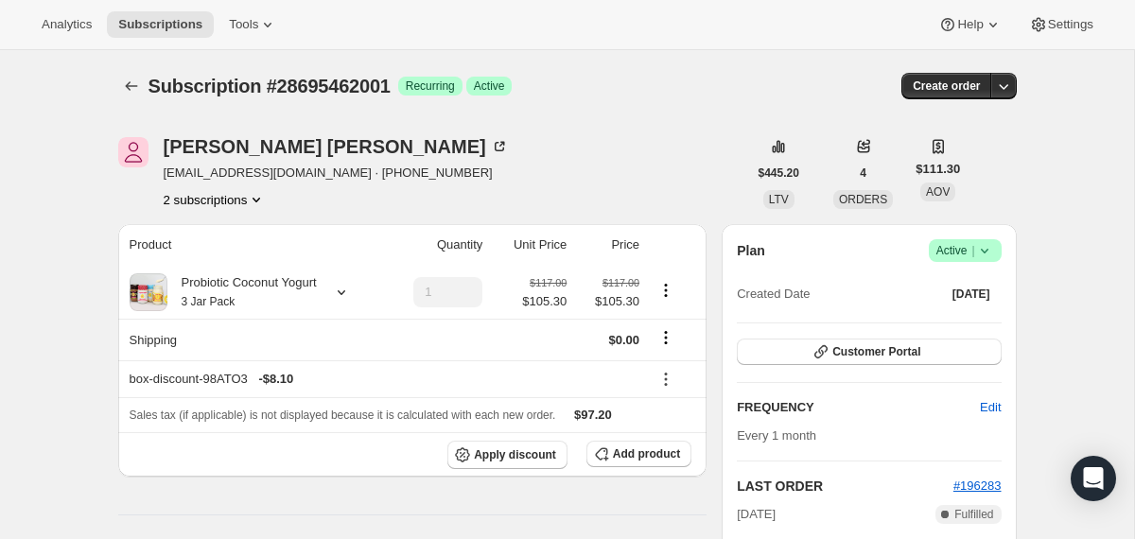
click at [988, 250] on icon at bounding box center [985, 250] width 19 height 19
click at [965, 319] on span "Cancel subscription" at bounding box center [958, 320] width 107 height 14
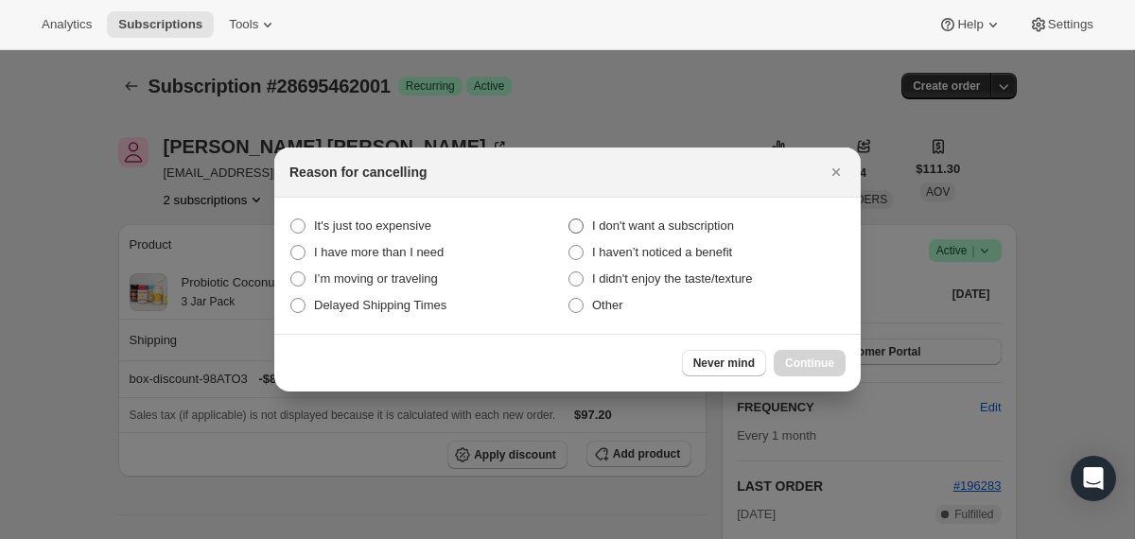
click at [715, 226] on span "I don't want a subscription" at bounding box center [663, 226] width 142 height 14
click at [570, 220] on subscription "I don't want a subscription" at bounding box center [569, 219] width 1 height 1
radio subscription "true"
click at [805, 365] on span "Continue" at bounding box center [809, 363] width 49 height 15
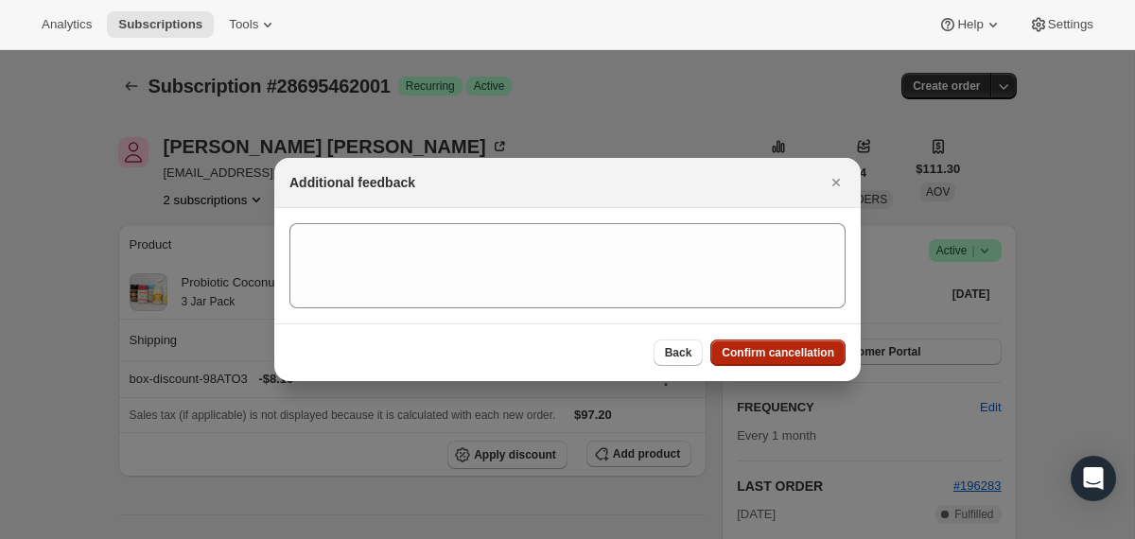
click at [805, 361] on button "Confirm cancellation" at bounding box center [778, 353] width 135 height 26
